Goal: Task Accomplishment & Management: Use online tool/utility

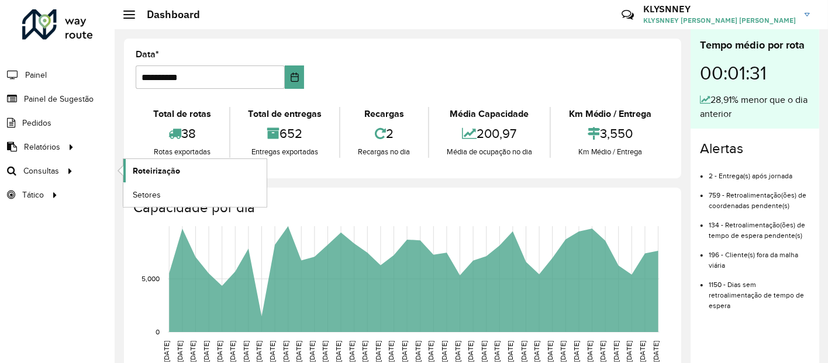
click at [149, 165] on span "Roteirização" at bounding box center [156, 171] width 47 height 12
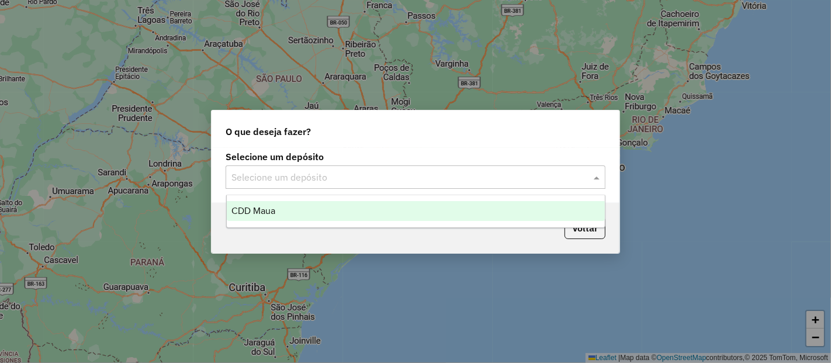
click at [391, 174] on input "text" at bounding box center [404, 178] width 345 height 14
click at [324, 211] on div "CDD Maua" at bounding box center [416, 211] width 378 height 20
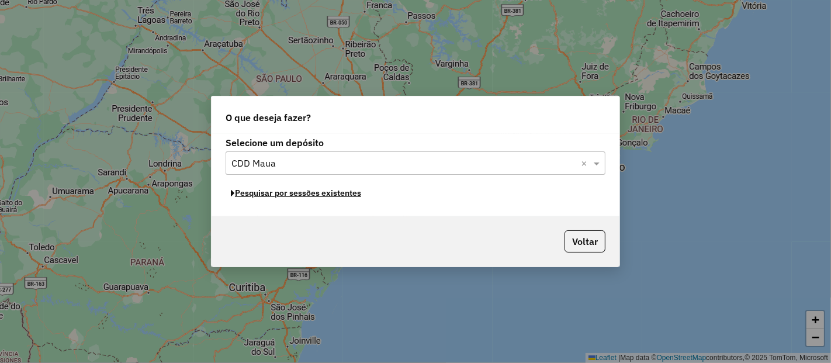
click at [327, 195] on button "Pesquisar por sessões existentes" at bounding box center [296, 193] width 141 height 18
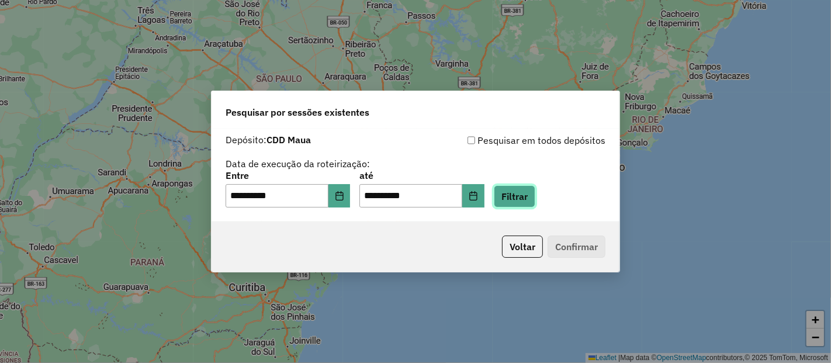
click at [528, 196] on button "Filtrar" at bounding box center [515, 196] width 42 height 22
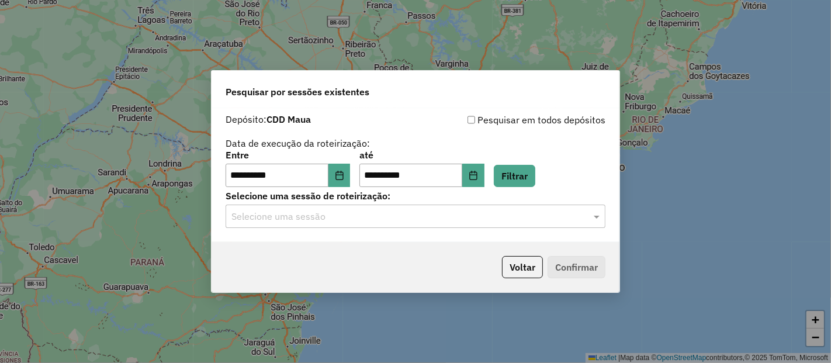
click at [358, 217] on input "text" at bounding box center [404, 217] width 345 height 14
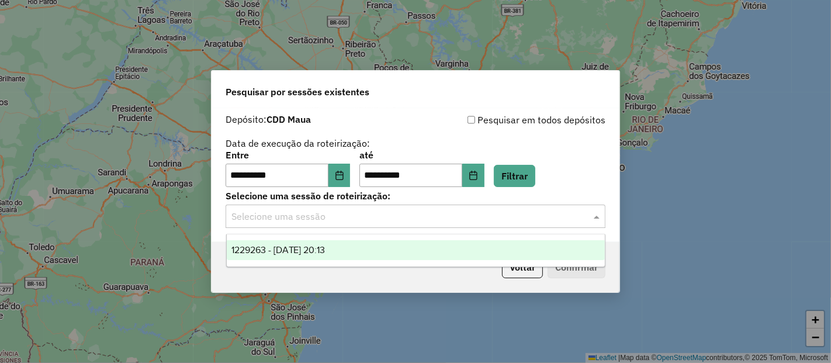
click at [296, 247] on span "1229263 - [DATE] 20:13" at bounding box center [279, 250] width 94 height 10
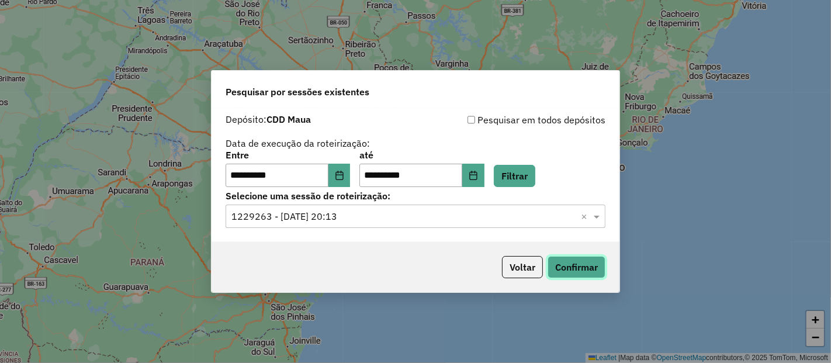
click at [574, 270] on button "Confirmar" at bounding box center [577, 267] width 58 height 22
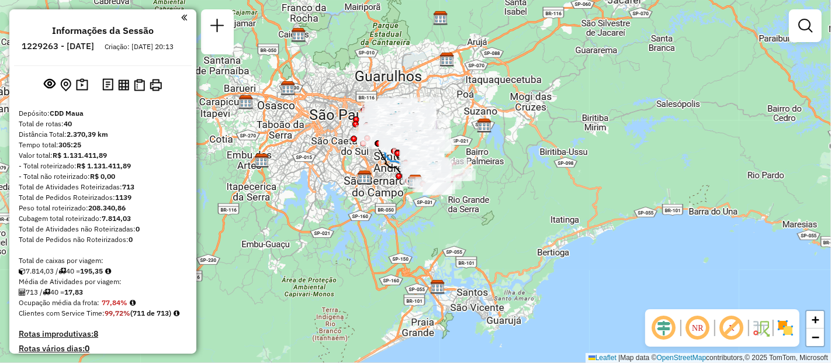
scroll to position [514, 0]
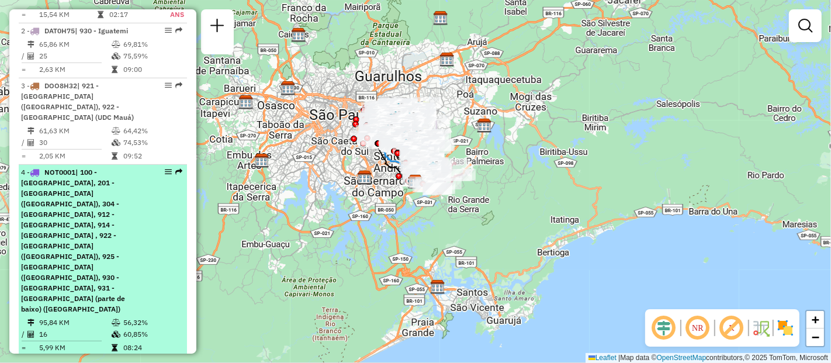
click at [77, 229] on span "| 100 - Parque Anchieta, 201 - Vila Metalurgica (UDC Mauá), 304 - Aricanduva II…" at bounding box center [73, 241] width 104 height 146
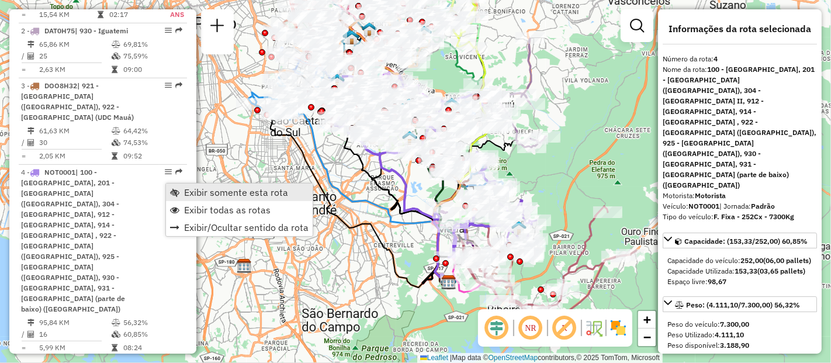
click at [187, 188] on span "Exibir somente esta rota" at bounding box center [236, 192] width 104 height 9
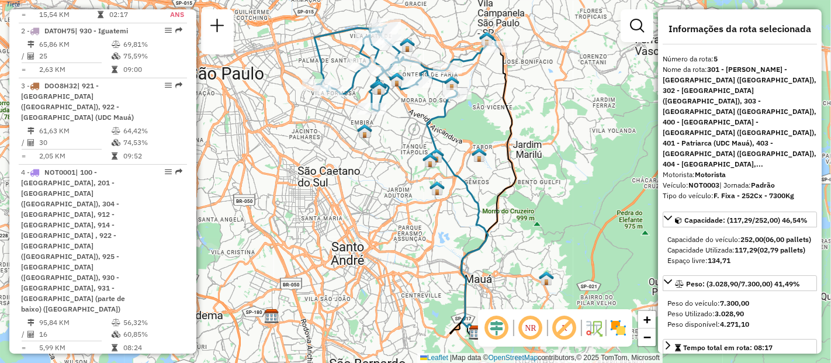
scroll to position [65, 0]
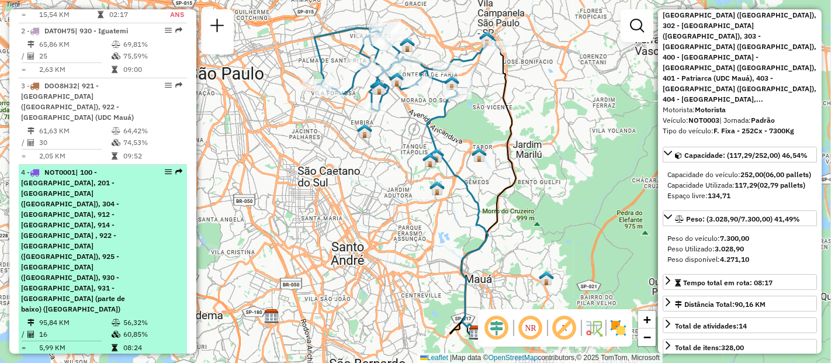
click at [91, 237] on span "| 100 - Parque Anchieta, 201 - Vila Metalurgica (UDC Mauá), 304 - Aricanduva II…" at bounding box center [73, 241] width 104 height 146
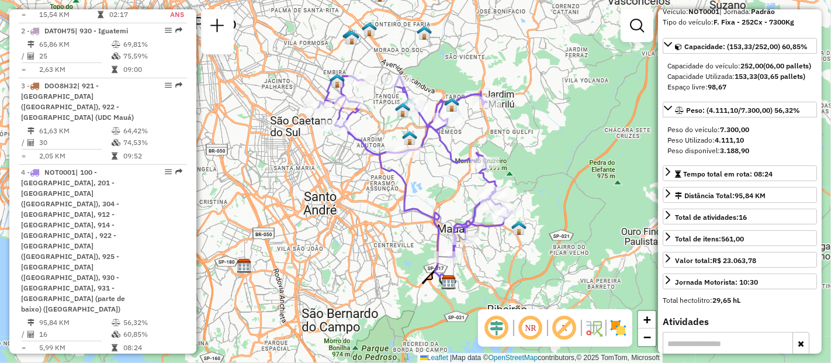
scroll to position [324, 0]
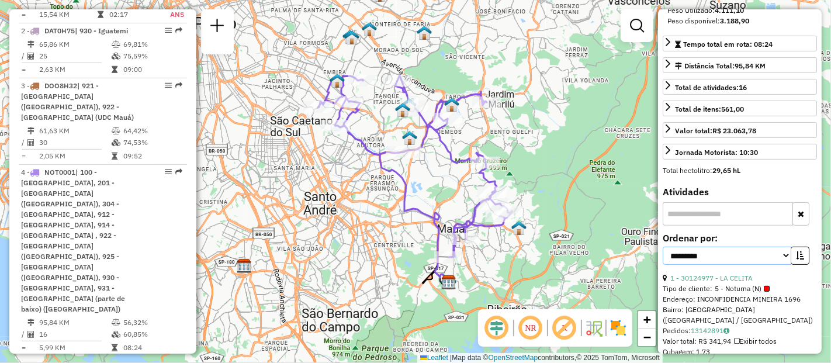
click at [782, 247] on select "**********" at bounding box center [727, 256] width 129 height 18
select select "*********"
click at [663, 247] on select "**********" at bounding box center [727, 256] width 129 height 18
click at [796, 251] on icon "button" at bounding box center [800, 255] width 8 height 8
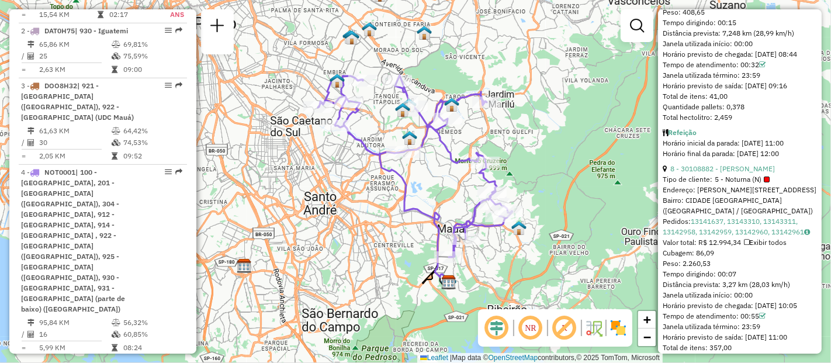
scroll to position [3573, 0]
